Goal: Find specific page/section: Find specific page/section

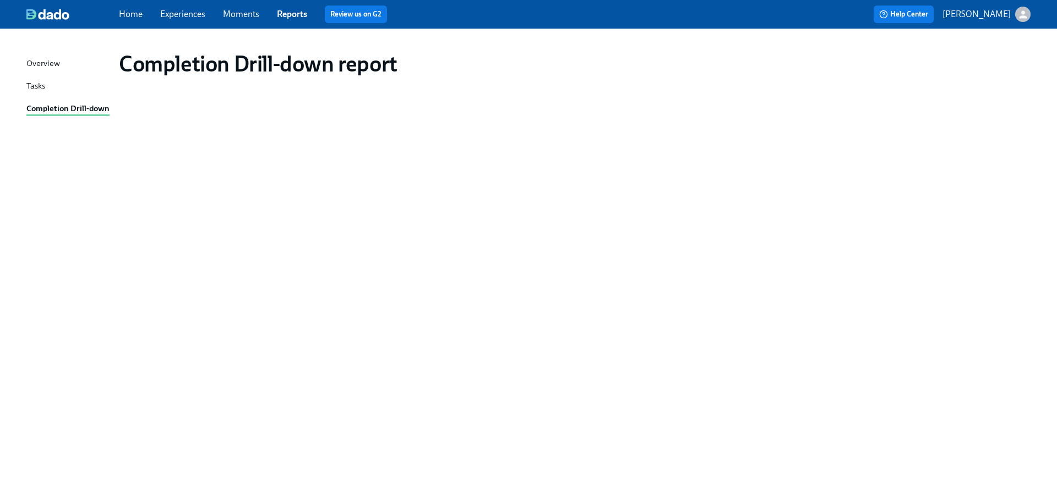
click at [173, 13] on link "Experiences" at bounding box center [182, 14] width 45 height 10
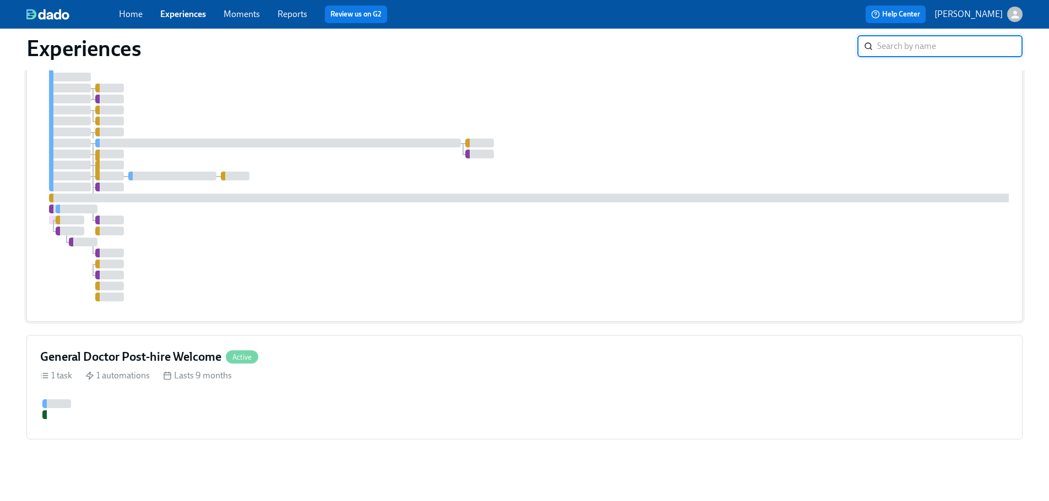
scroll to position [171, 0]
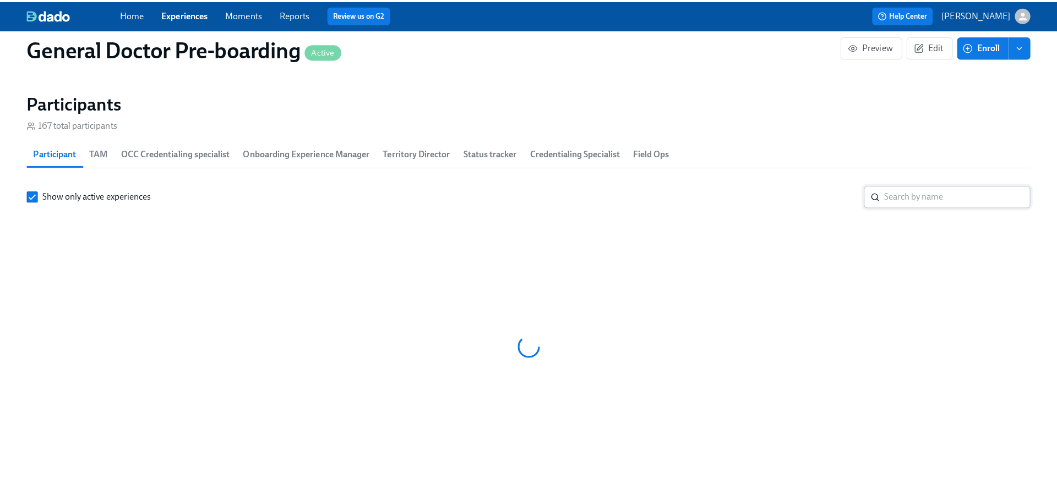
scroll to position [0, 27348]
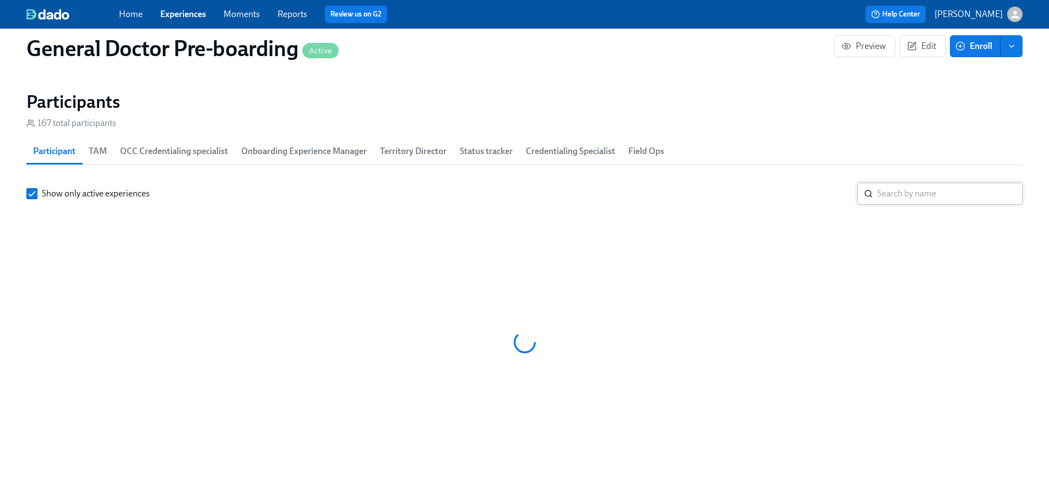
click at [882, 205] on input "search" at bounding box center [949, 194] width 145 height 22
type input "mcclurkin"
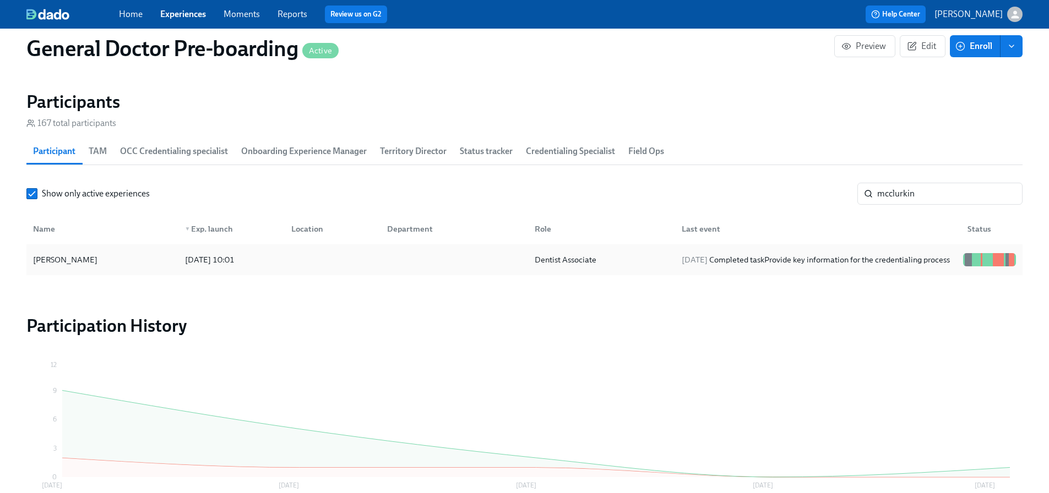
click at [74, 266] on div "[PERSON_NAME]" at bounding box center [65, 259] width 73 height 13
